Goal: Task Accomplishment & Management: Manage account settings

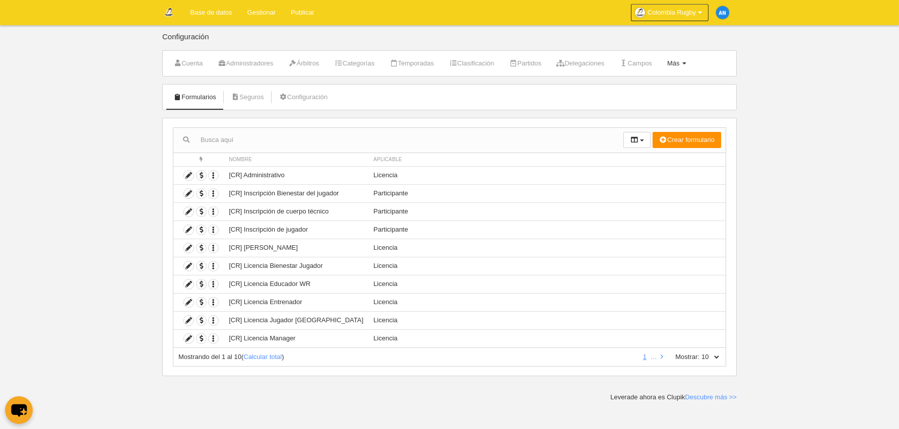
click at [680, 60] on span "Más" at bounding box center [673, 63] width 13 height 8
click at [64, 283] on body "Base de datos Gestionar Publicar Colombia Rugby Ajustes generales Ir a mi domin…" at bounding box center [449, 214] width 899 height 429
click at [188, 227] on icon at bounding box center [189, 230] width 10 height 10
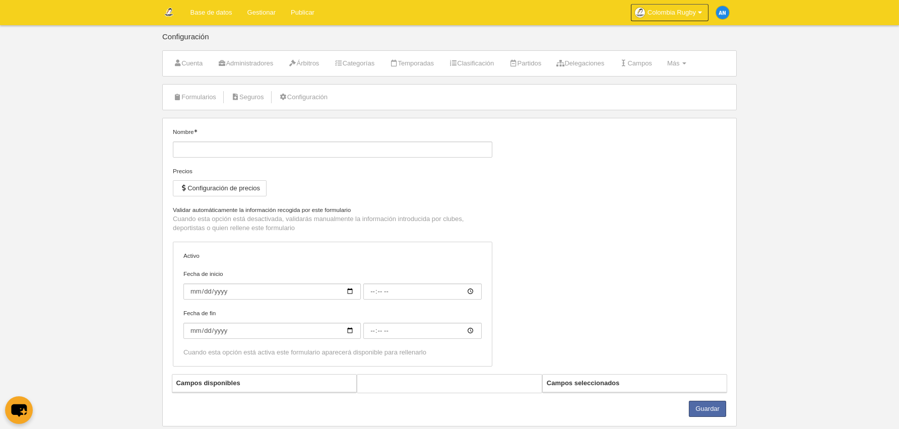
type input "[CR] Inscripción de jugador"
checkbox input "true"
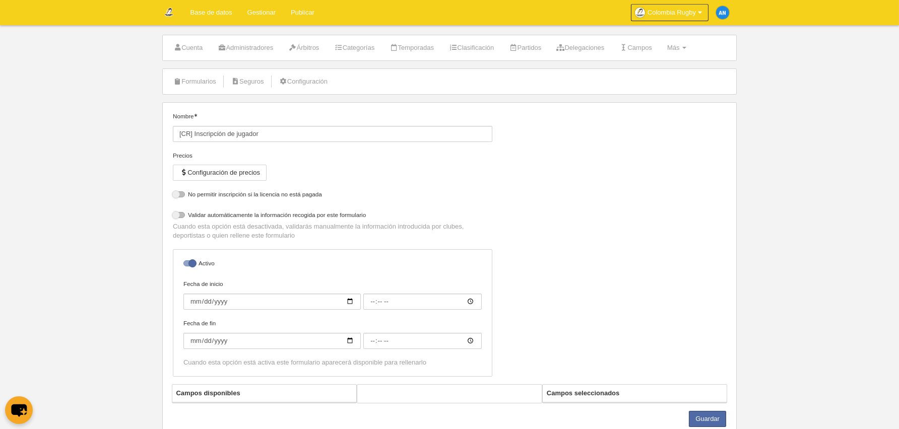
scroll to position [48, 0]
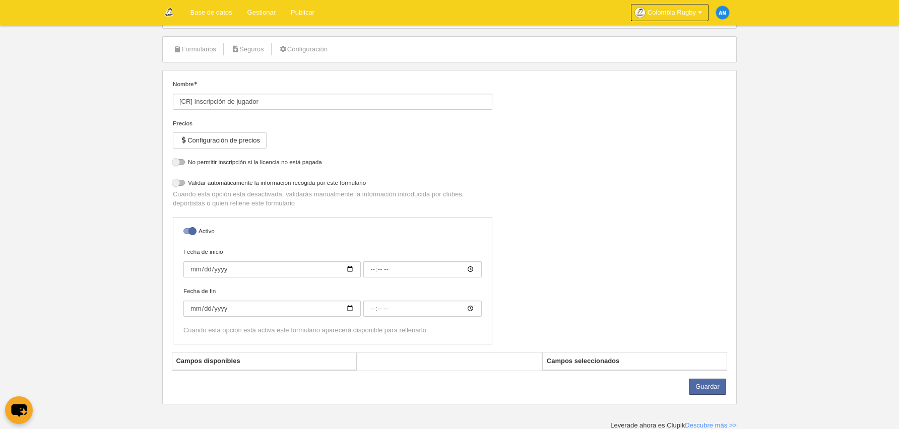
select select "selected"
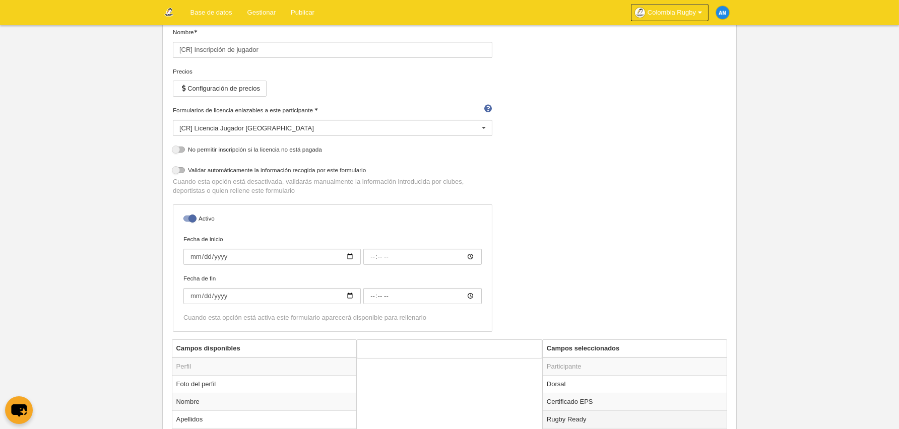
scroll to position [0, 0]
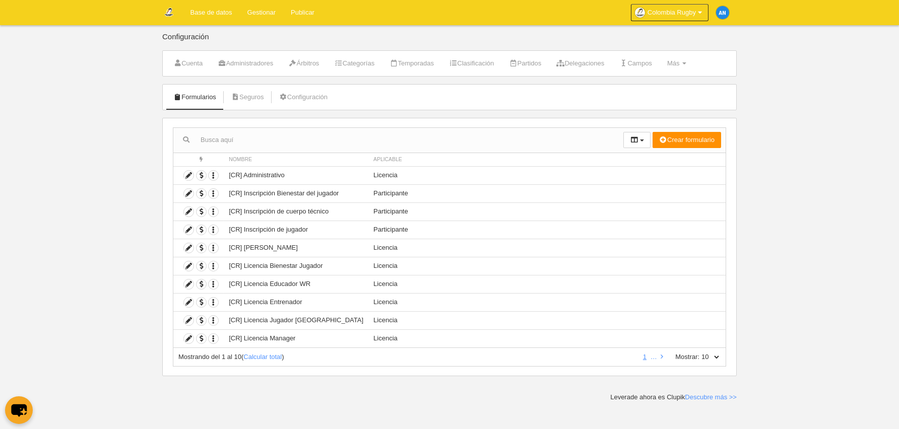
click at [262, 17] on link "Gestionar" at bounding box center [261, 12] width 43 height 25
click at [188, 194] on icon at bounding box center [189, 194] width 10 height 10
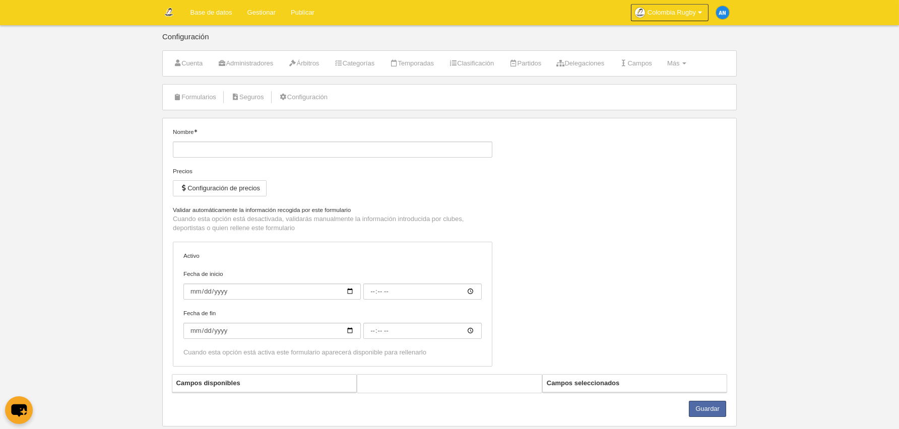
type input "[CR] Inscripción Bienestar del jugador"
checkbox input "true"
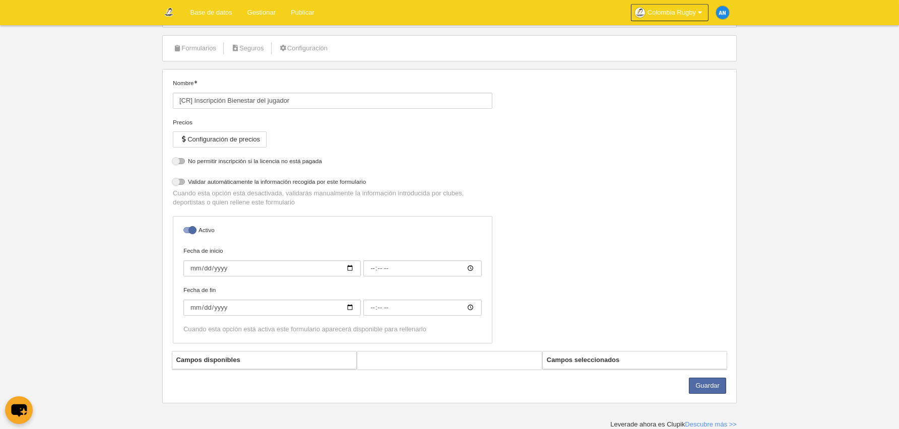
select select "selected"
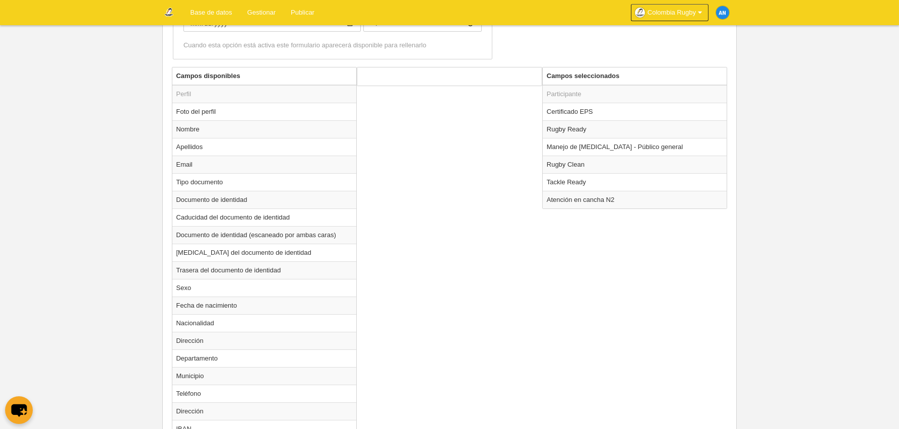
scroll to position [339, 0]
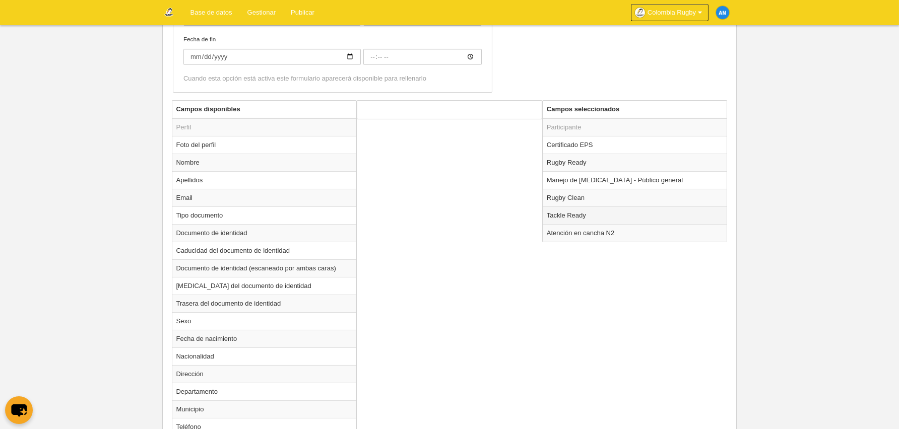
click at [587, 216] on td "Tackle Ready" at bounding box center [635, 216] width 184 height 18
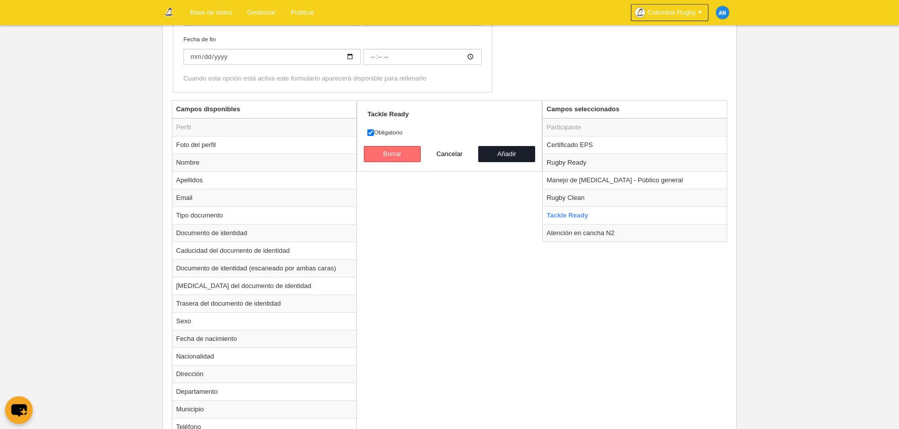
click at [402, 149] on button "Borrar" at bounding box center [392, 154] width 57 height 16
radio input "false"
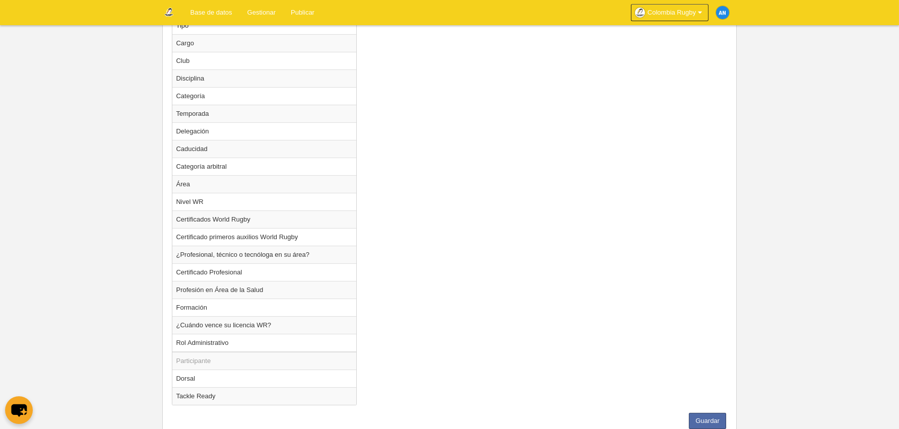
scroll to position [968, 0]
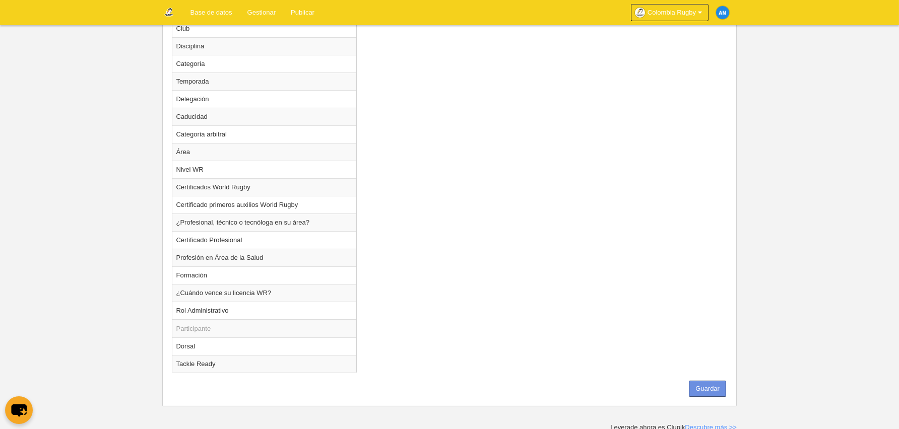
click at [715, 383] on button "Guardar" at bounding box center [707, 389] width 37 height 16
